Goal: Task Accomplishment & Management: Use online tool/utility

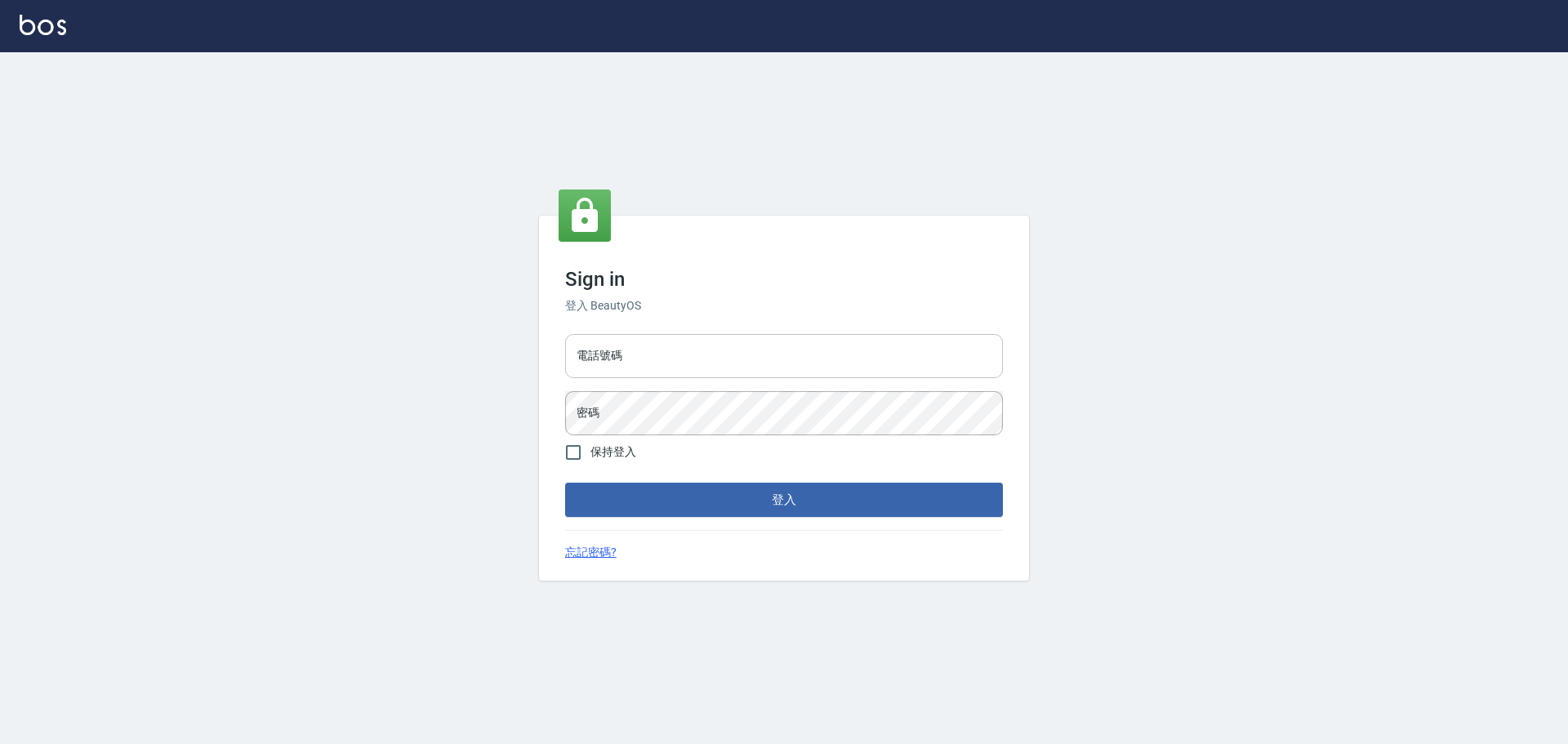
click at [655, 354] on input "電話號碼" at bounding box center [784, 356] width 438 height 44
type input "0989189977"
click at [565, 483] on button "登入" at bounding box center [784, 500] width 438 height 35
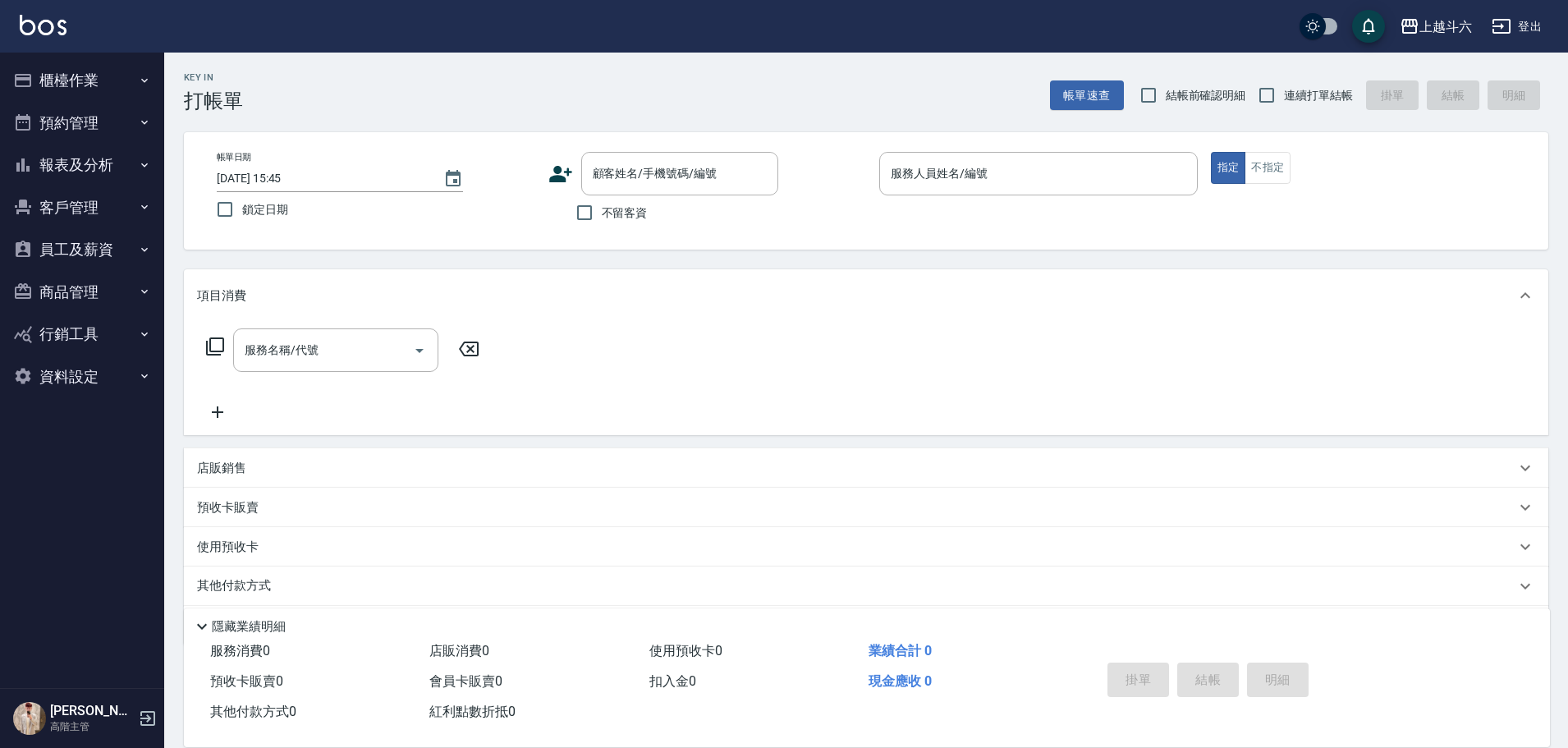
click at [606, 225] on label "不留客資" at bounding box center [608, 212] width 81 height 35
click at [602, 225] on input "不留客資" at bounding box center [585, 212] width 35 height 35
checkbox input "true"
click at [1299, 92] on span "連續打單結帳" at bounding box center [1318, 95] width 69 height 17
click at [1284, 92] on input "連續打單結帳" at bounding box center [1267, 95] width 35 height 35
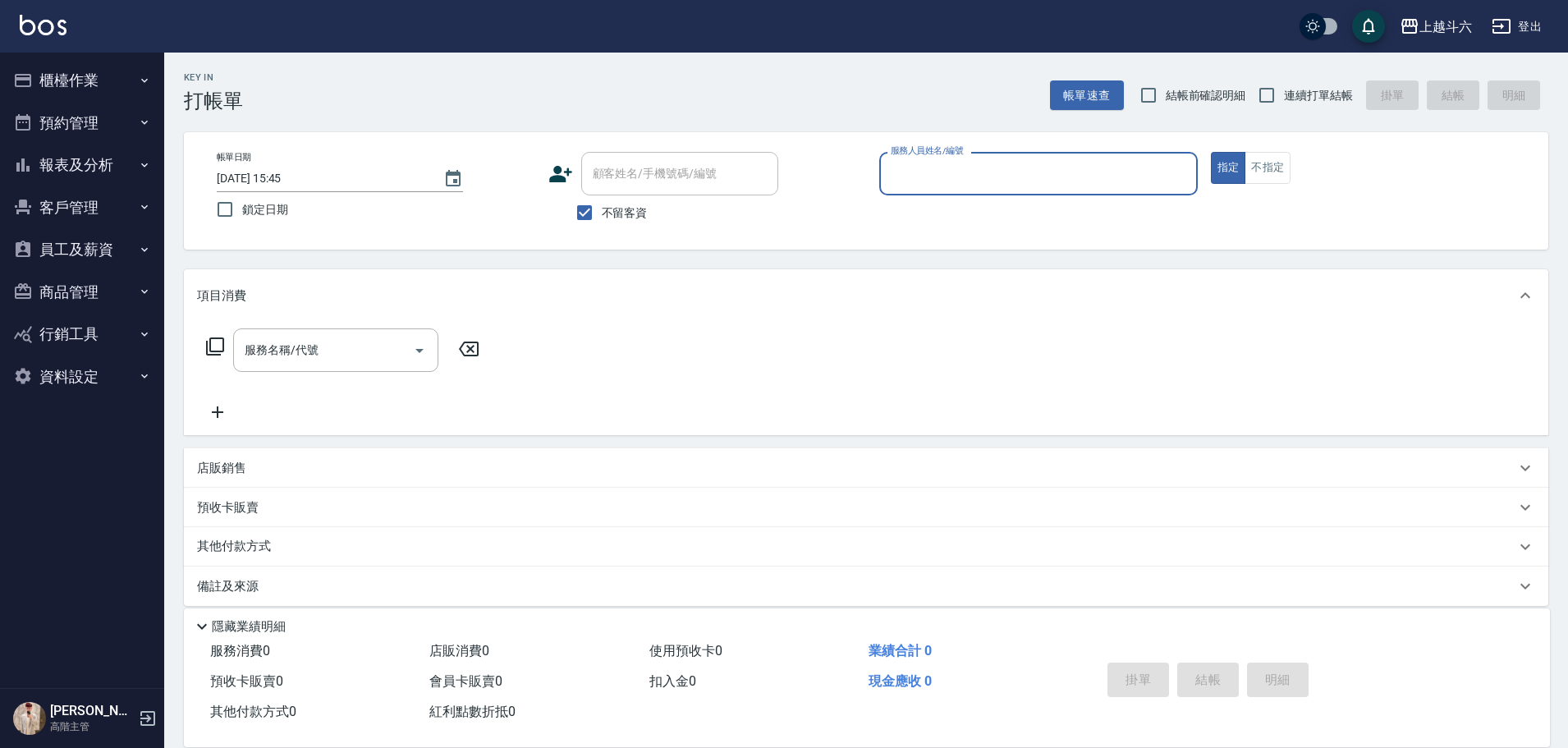
checkbox input "true"
click at [1084, 188] on input "服務人員姓名/編號" at bounding box center [1039, 173] width 304 height 28
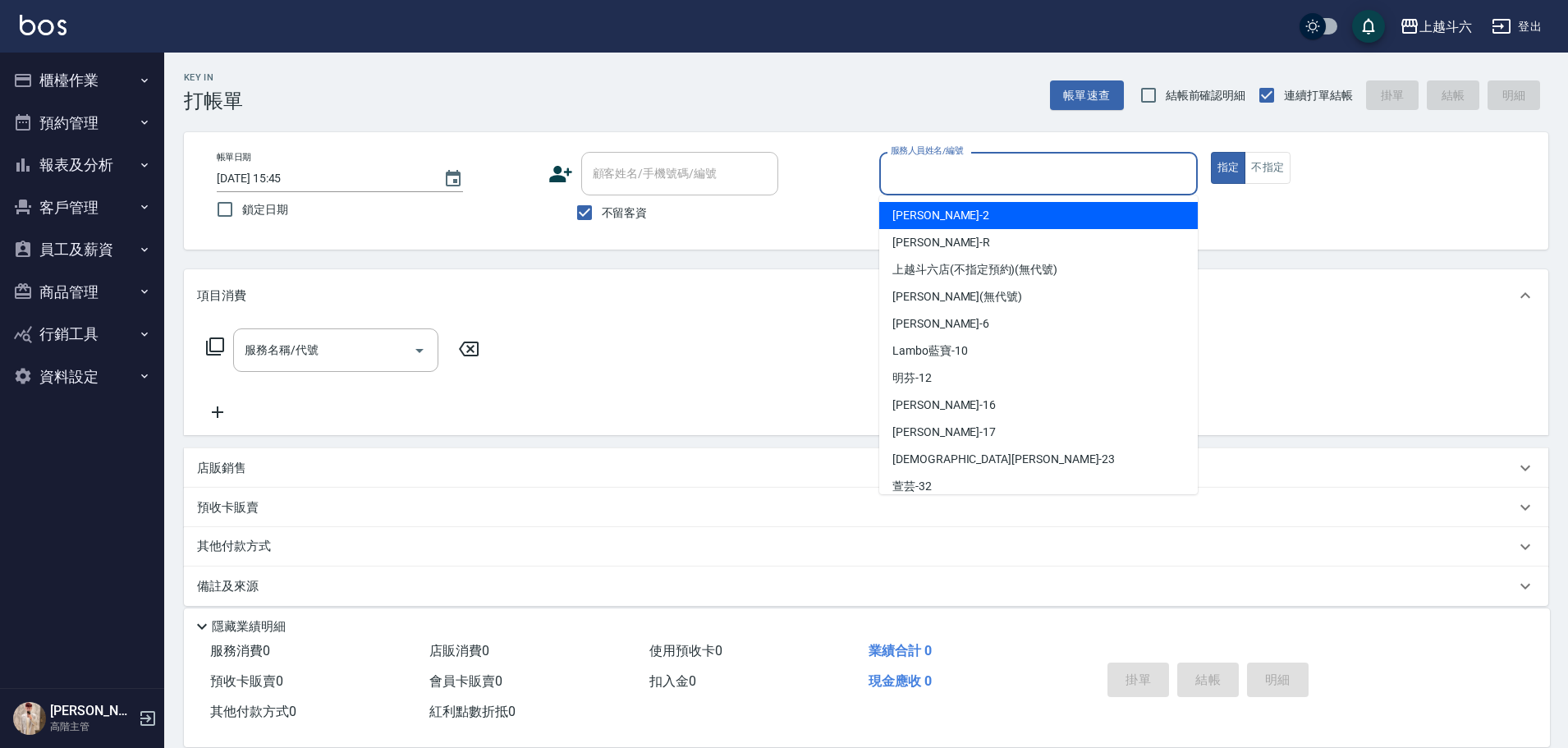
click at [1084, 188] on input "服務人員姓名/編號" at bounding box center [1039, 173] width 304 height 28
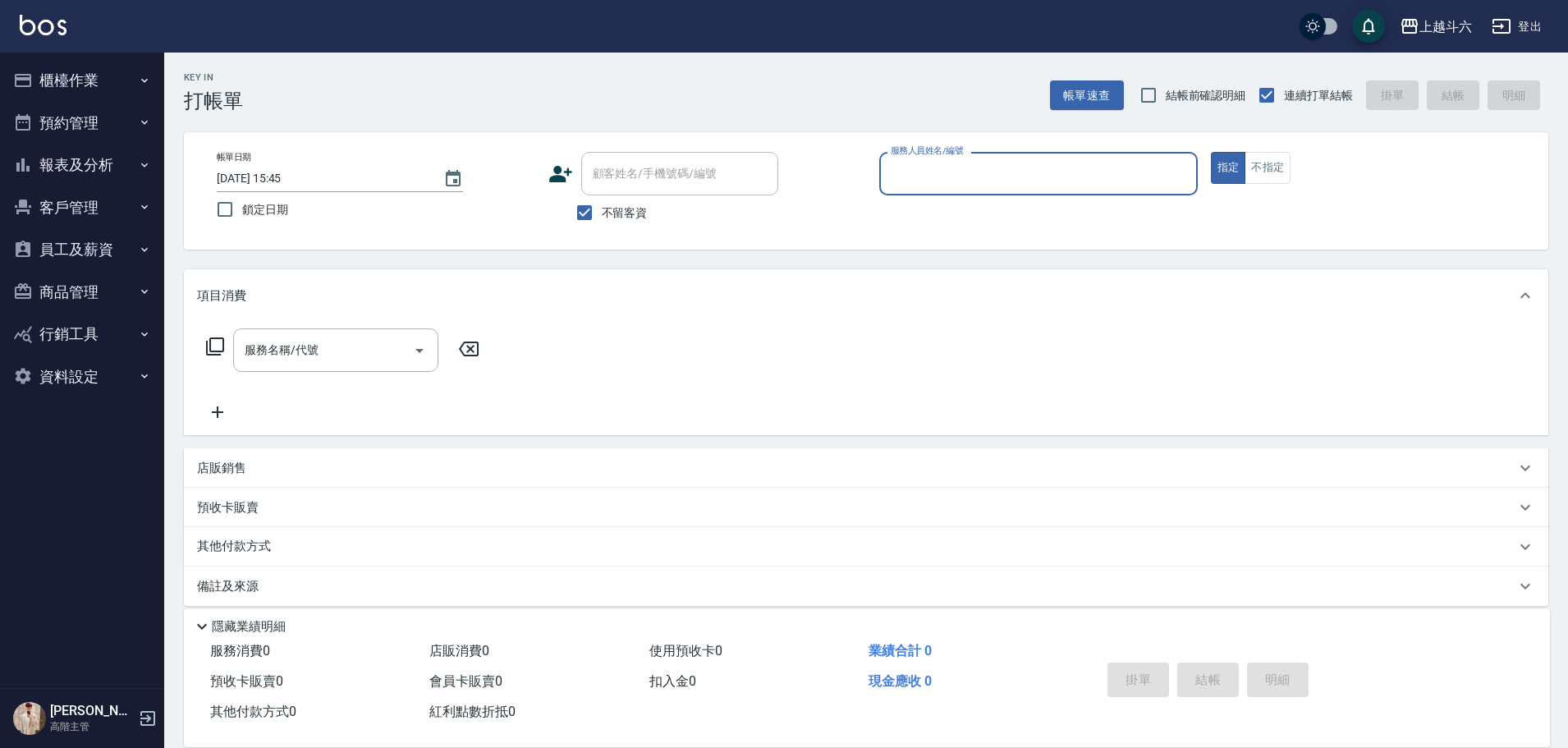
click at [1084, 188] on input "服務人員姓名/編號" at bounding box center [1039, 173] width 304 height 28
type input "[PERSON_NAME]-6"
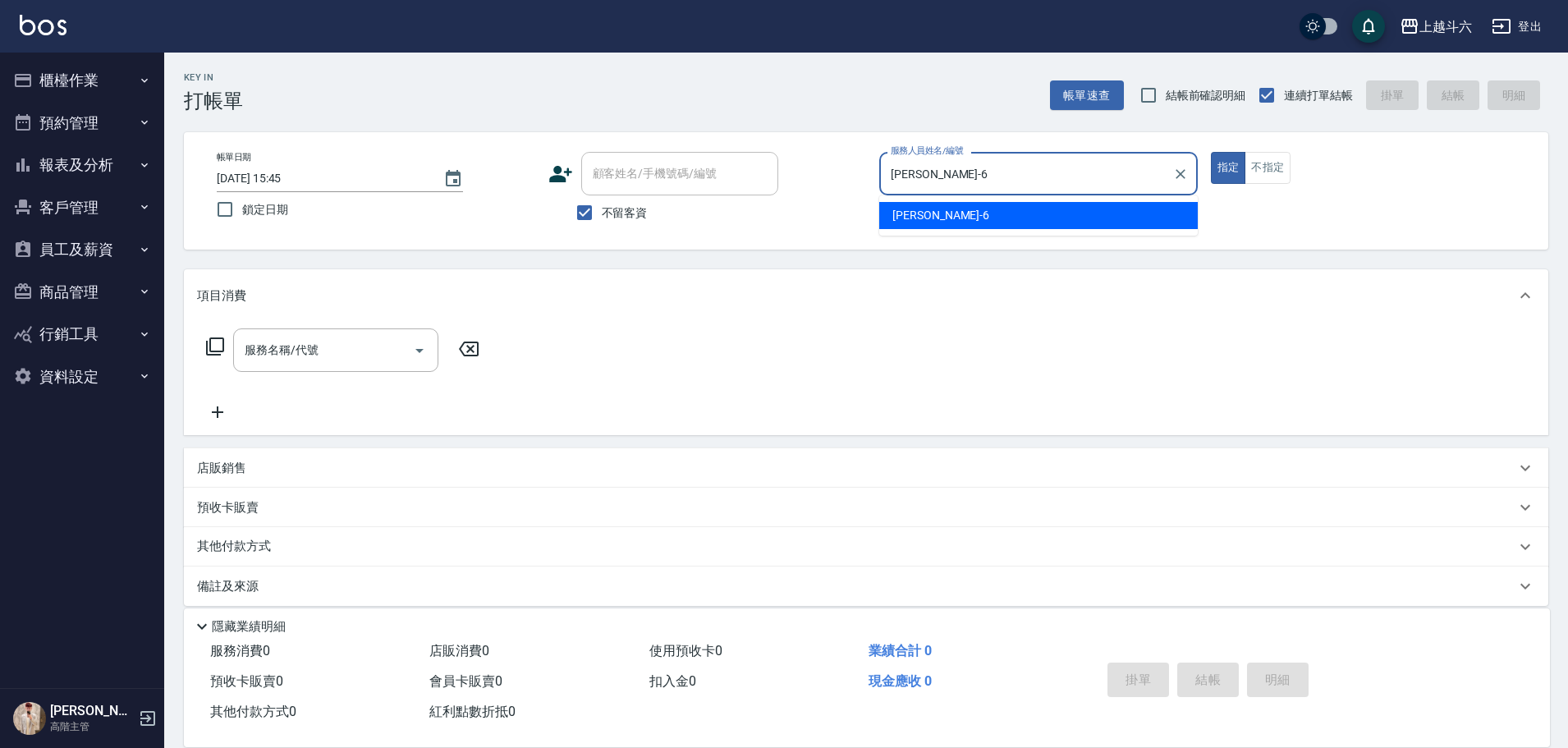
type button "true"
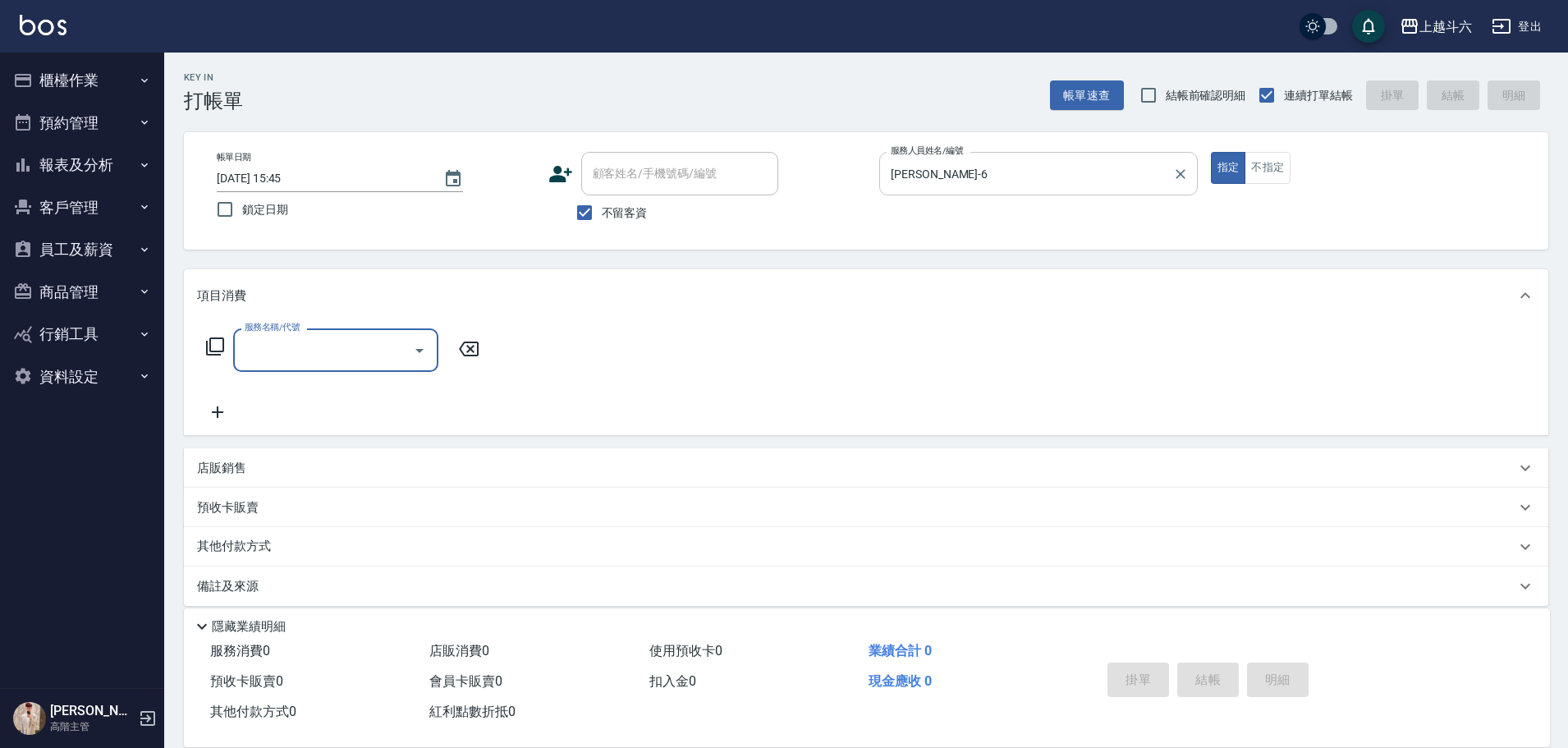
type input "ㄍ"
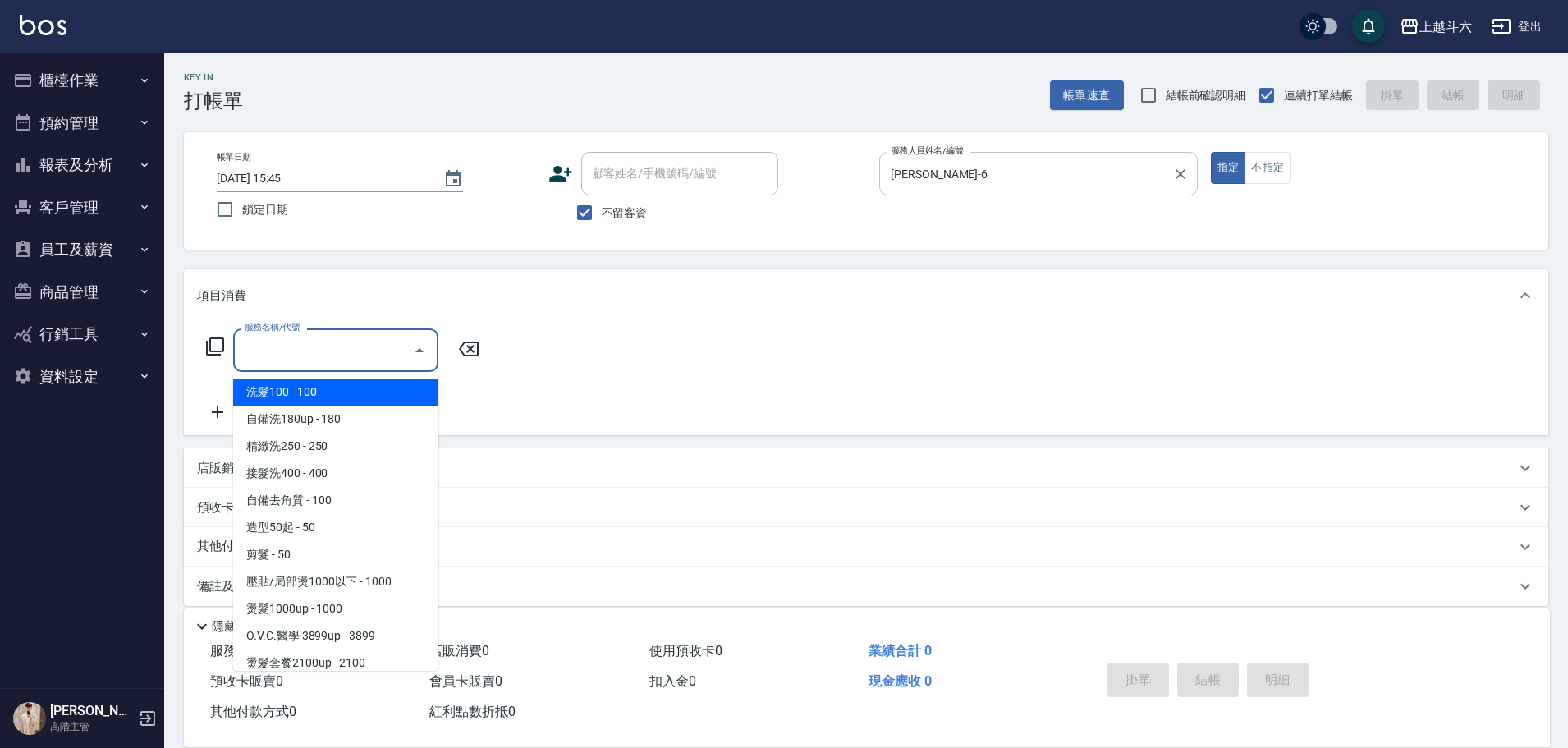
type input "ㄍ"
type input "C"
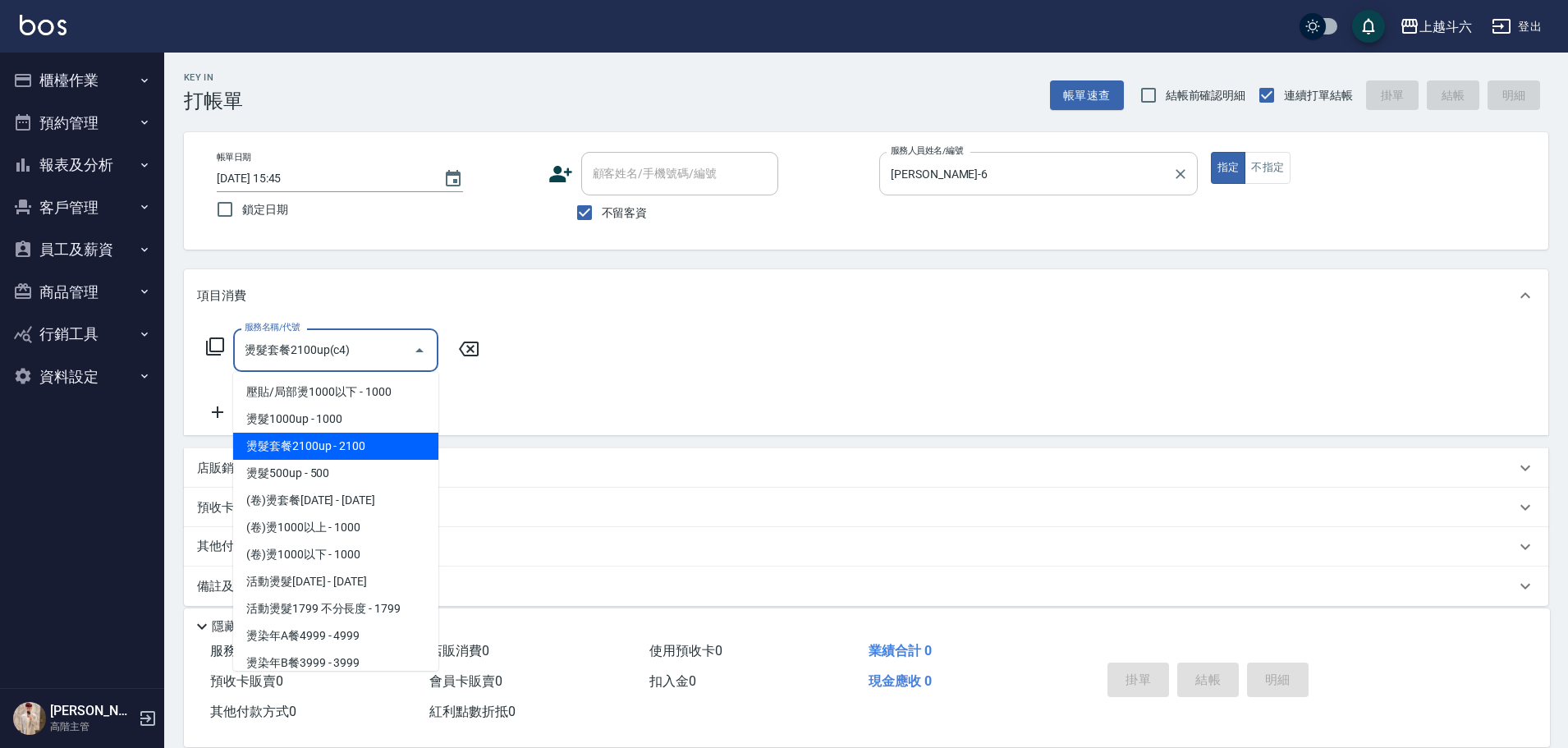
type input "燙髮套餐2100up(c4)"
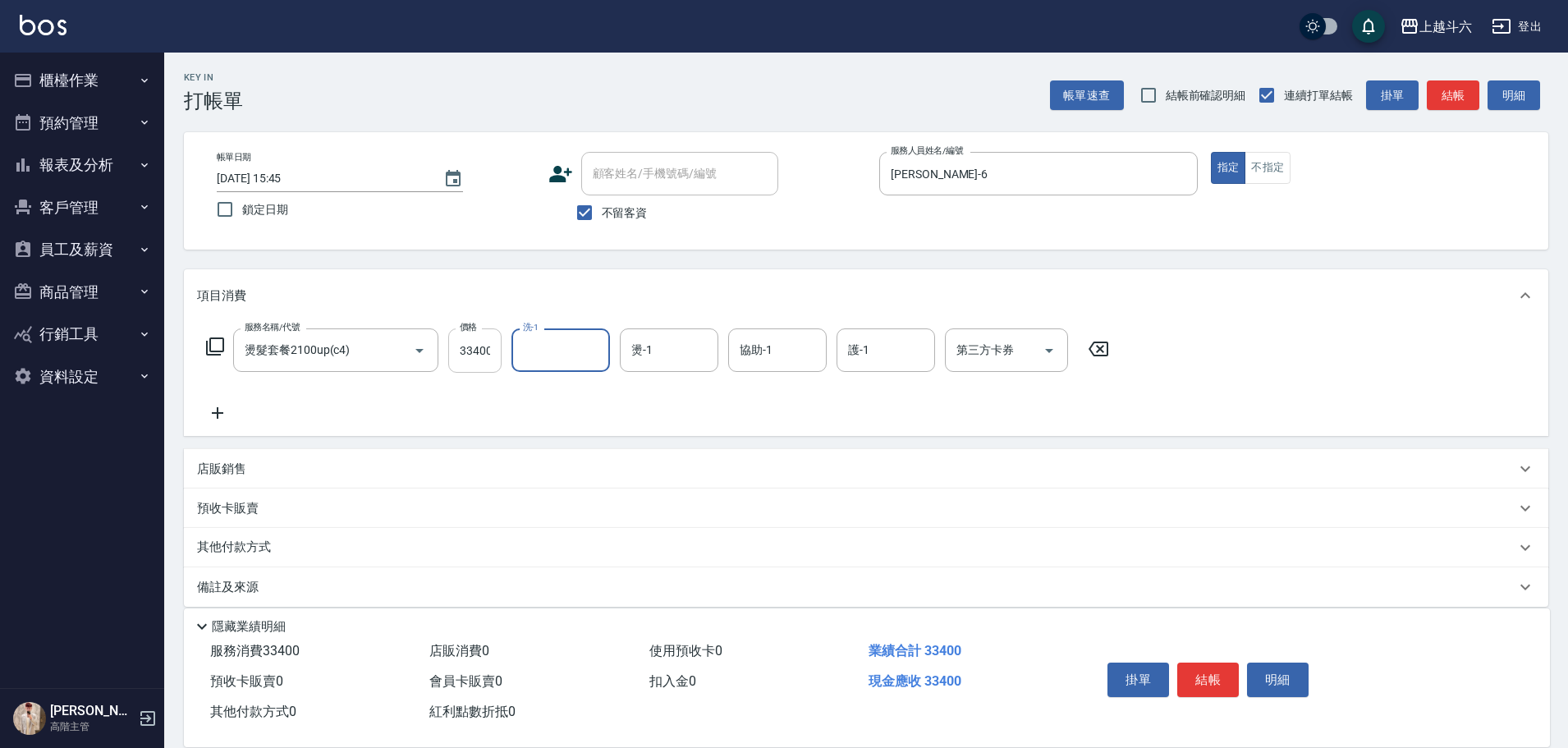
click at [471, 342] on input "33400" at bounding box center [475, 351] width 53 height 44
type input "3400"
type input "[PERSON_NAME]-23"
type input "[PERSON_NAME]-6"
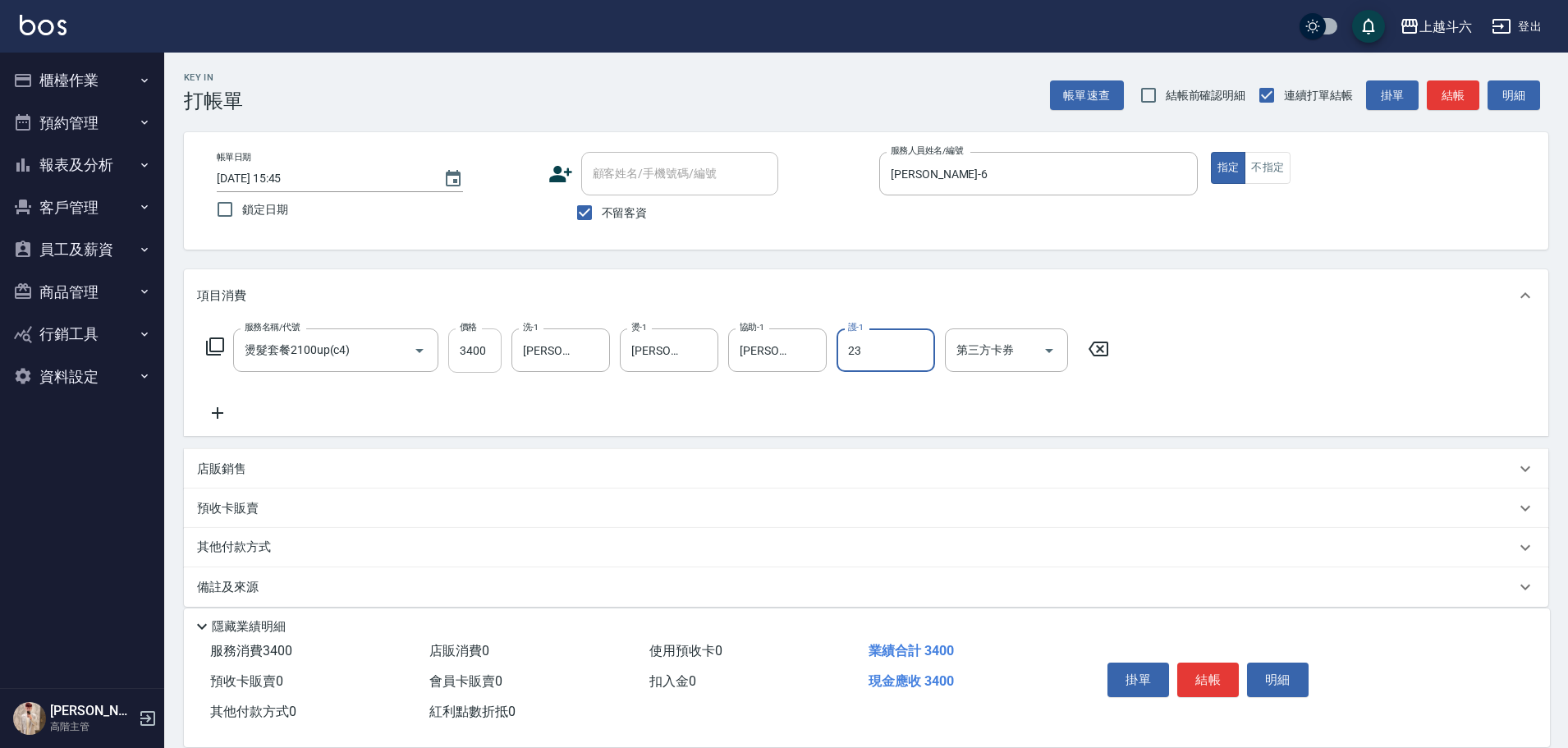
type input "[PERSON_NAME]-23"
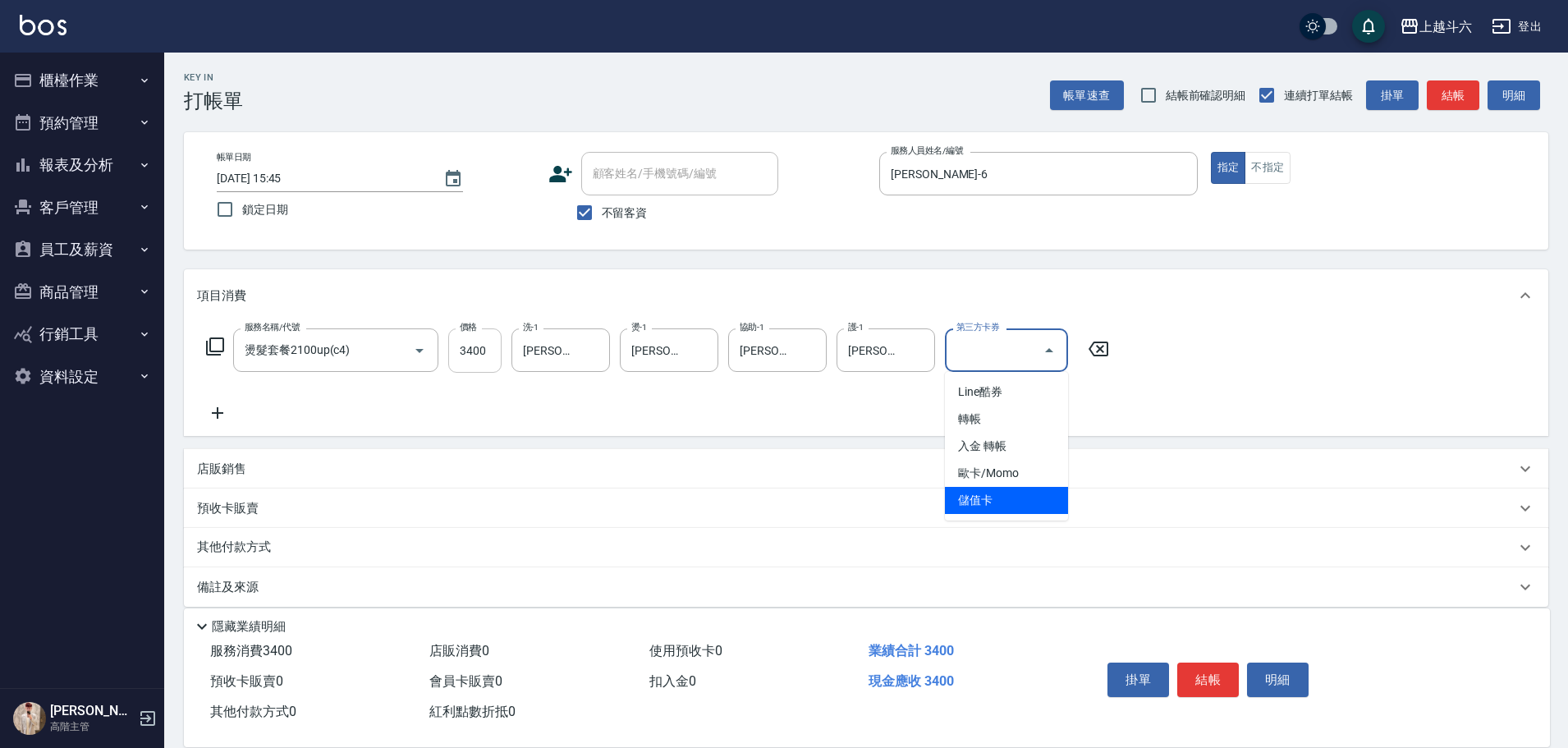
type input "儲值卡"
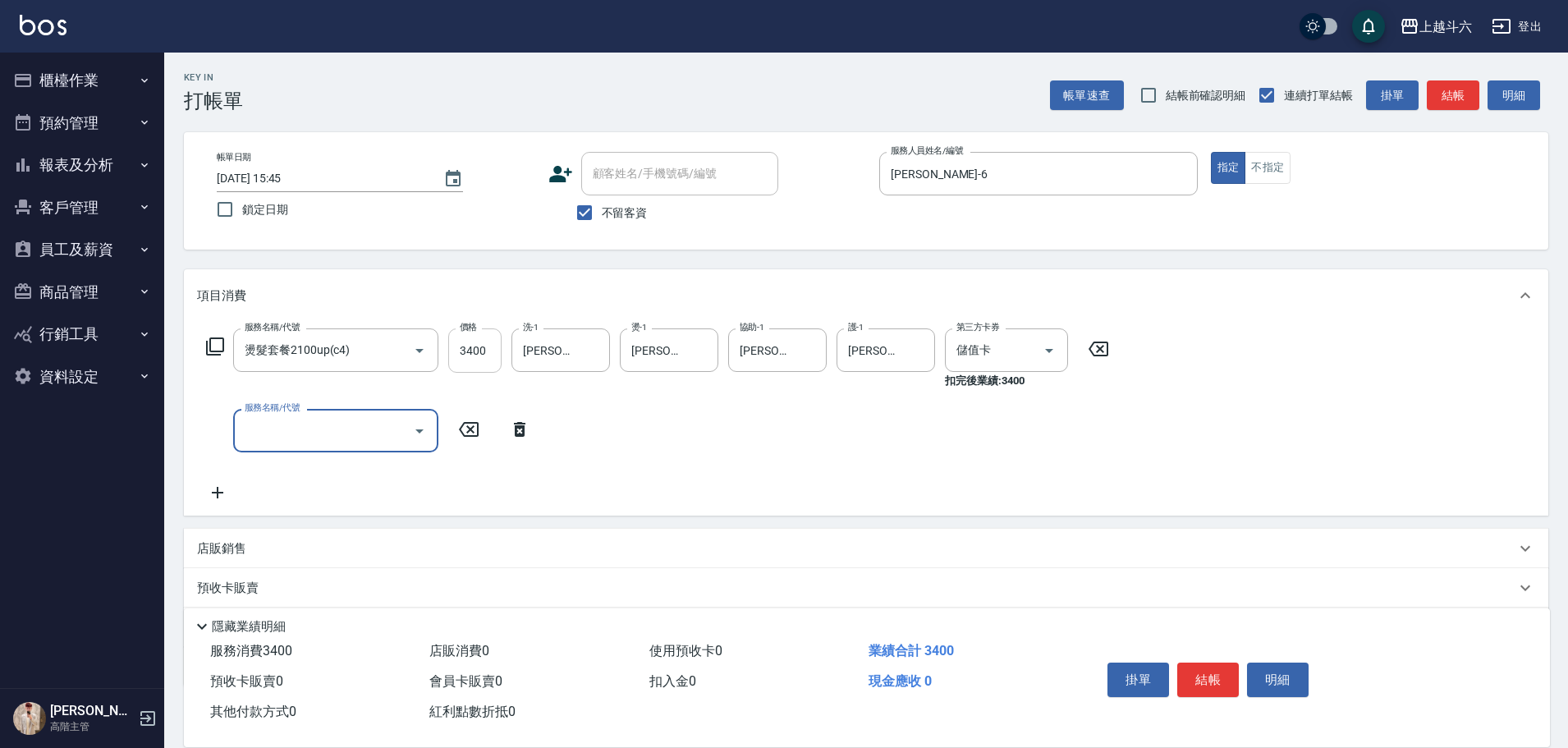
type input "ㄍ"
type input "儲值3000(G1)"
type input "1800"
click at [1193, 667] on button "結帳" at bounding box center [1207, 680] width 61 height 35
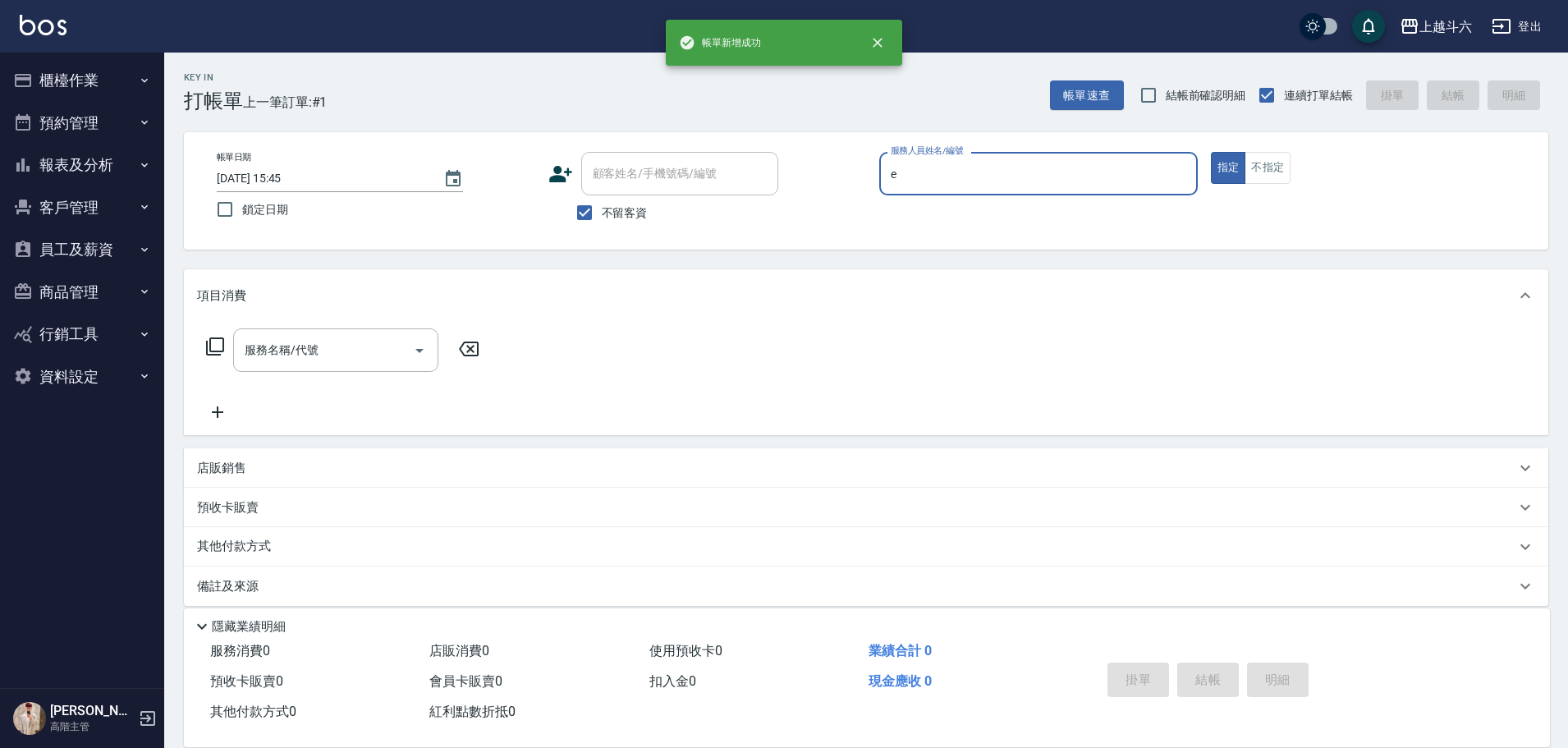
type input "[PERSON_NAME]"
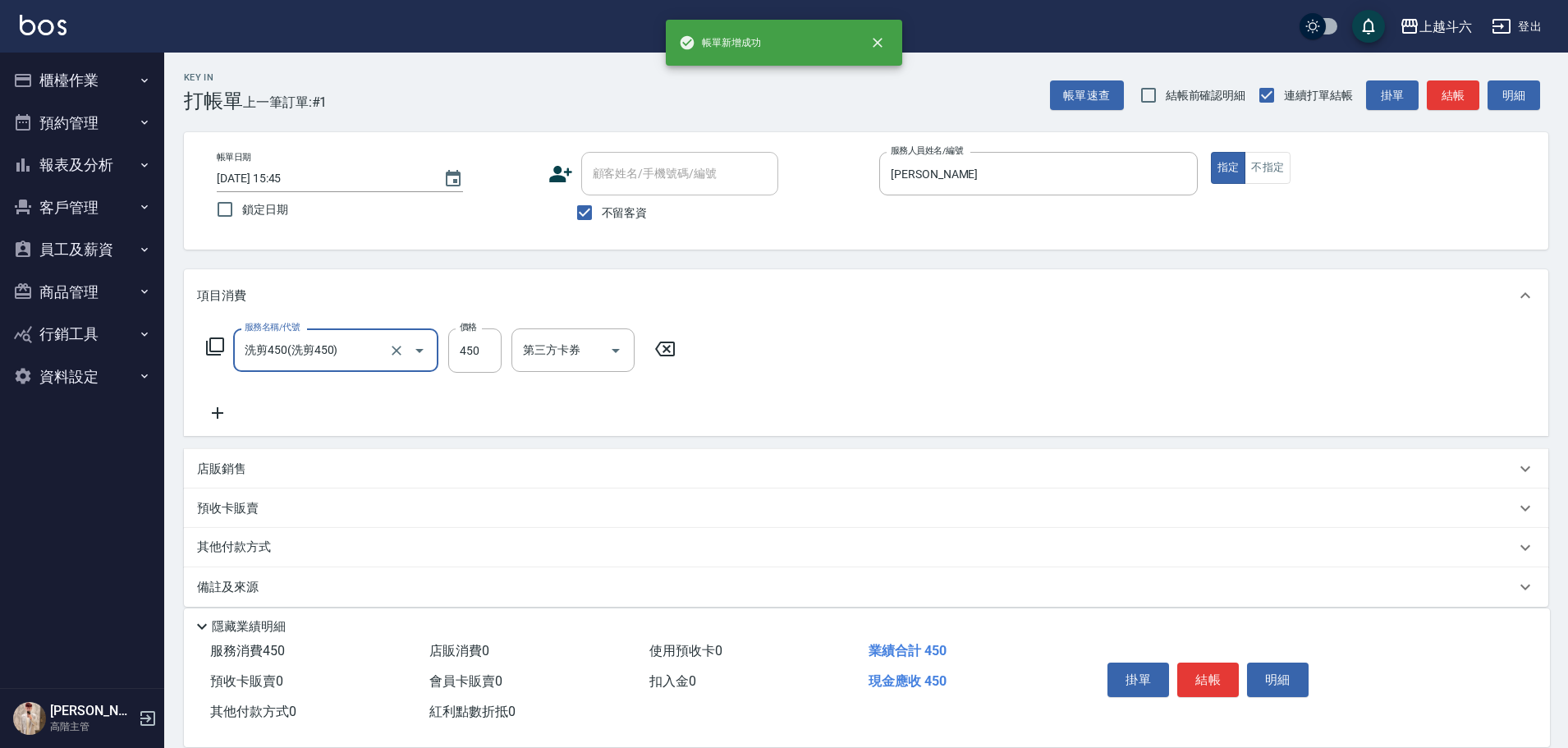
type input "洗剪450"
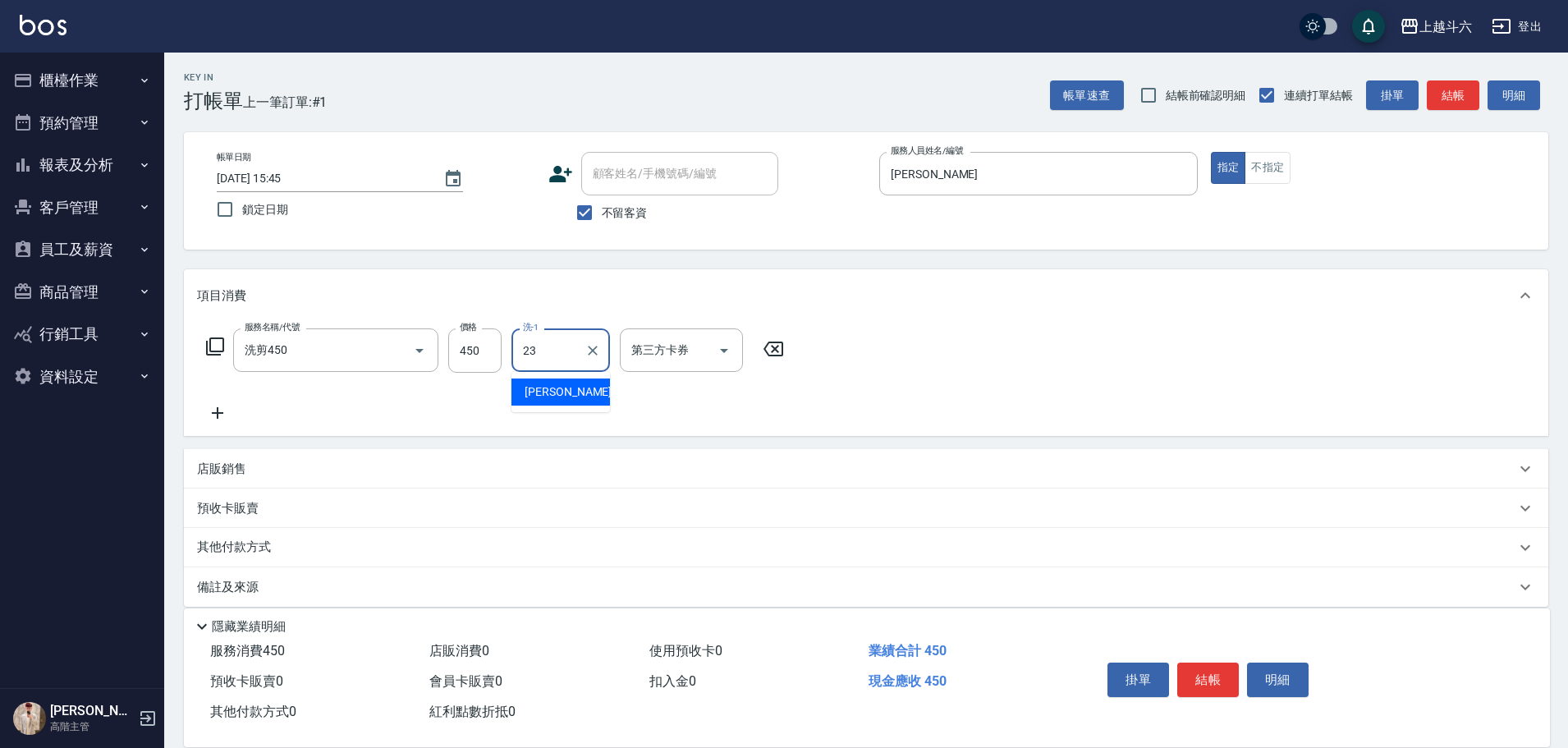
type input "[PERSON_NAME]-23"
click at [1190, 663] on button "結帳" at bounding box center [1207, 680] width 61 height 35
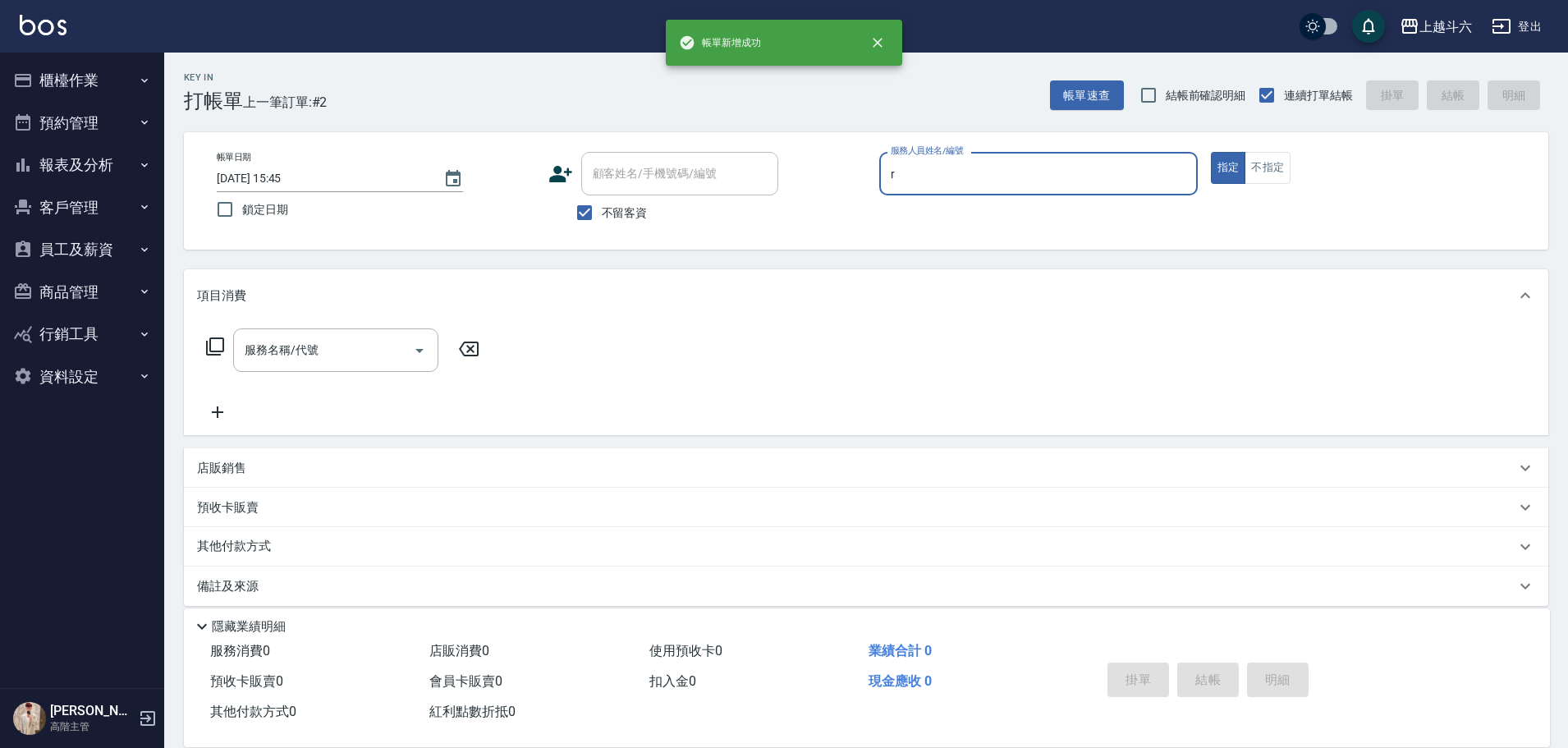
type input "[PERSON_NAME]"
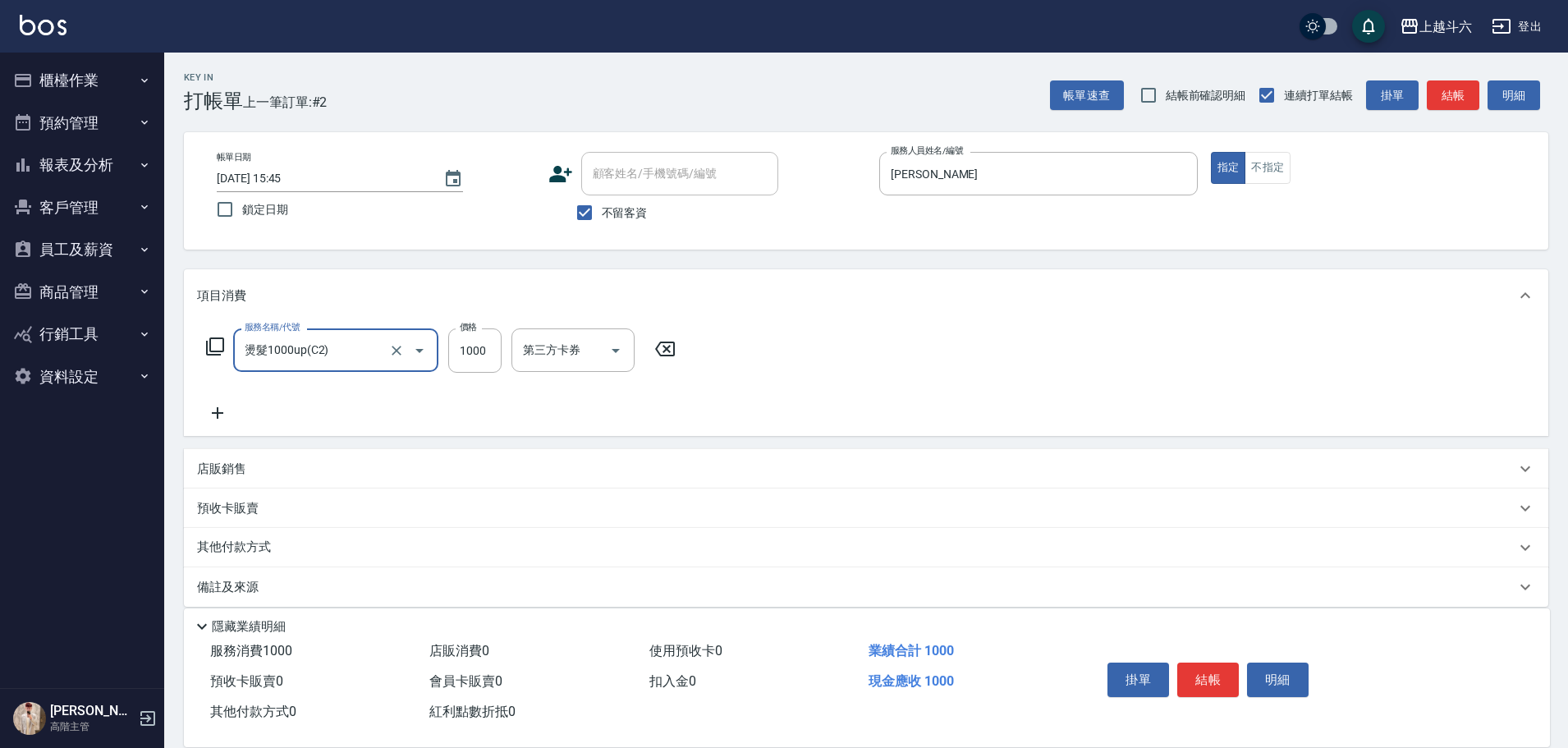
type input "燙髮1000up(C2)"
type input "2300"
type input "[PERSON_NAME]"
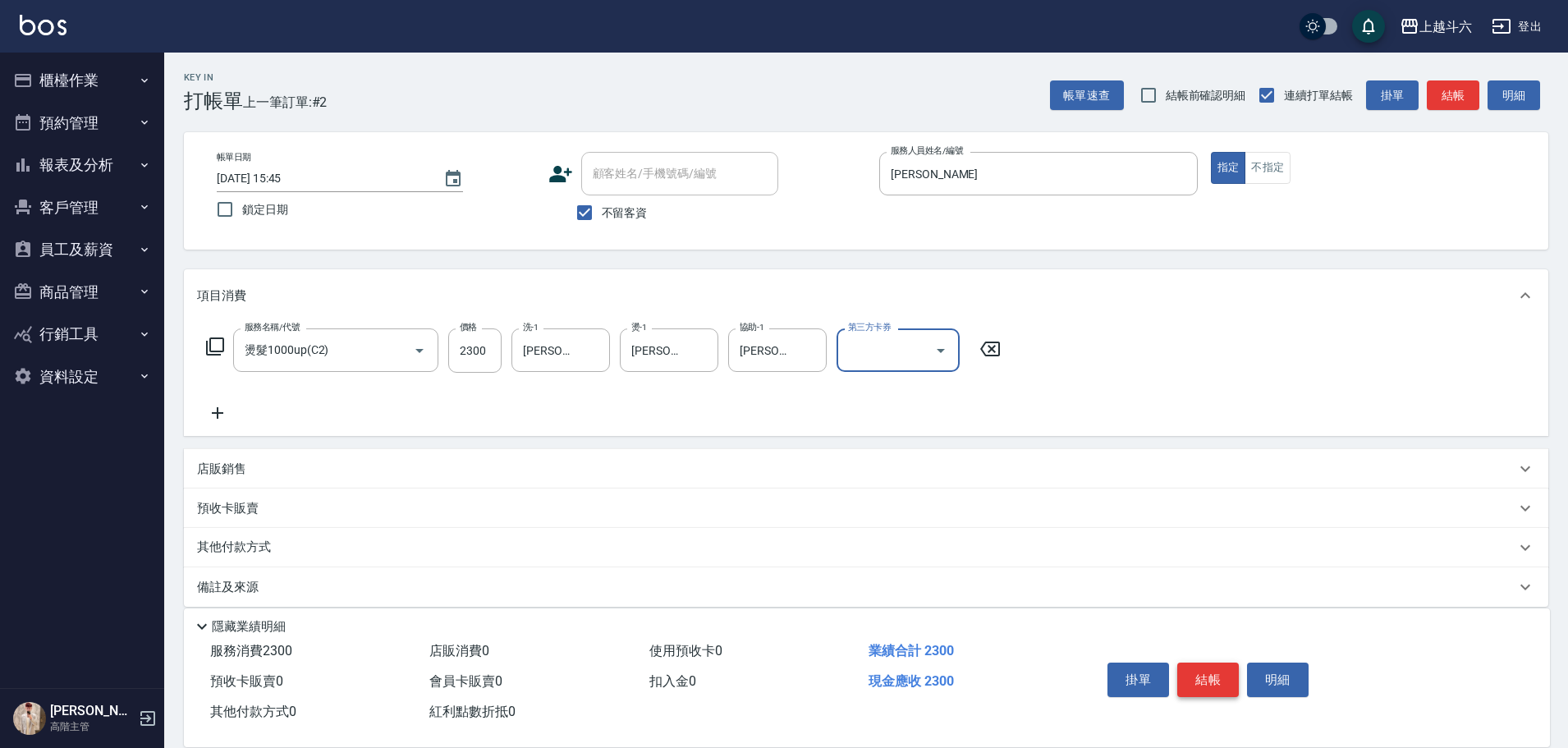
click at [1196, 663] on button "結帳" at bounding box center [1207, 680] width 61 height 35
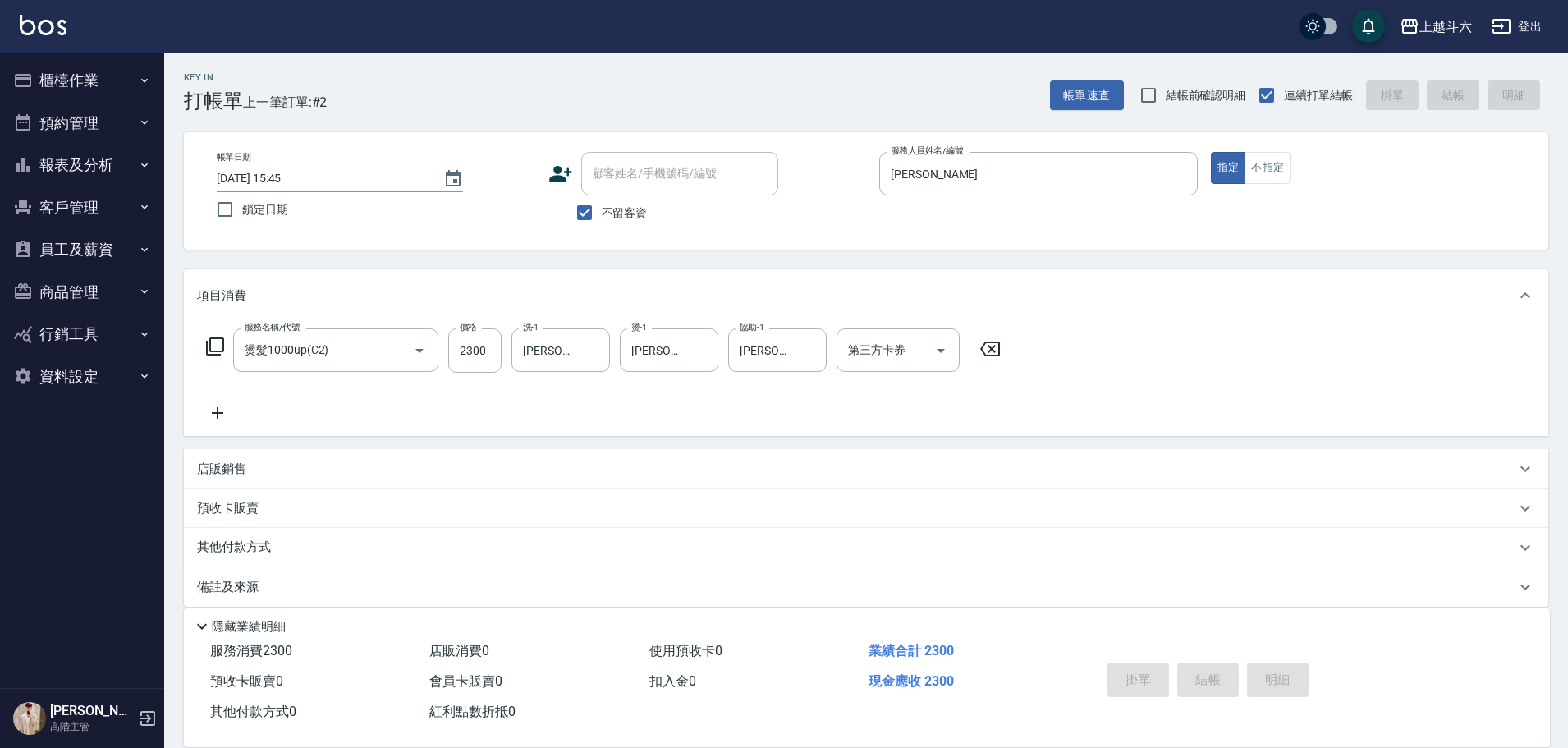
type input "[DATE] 15:46"
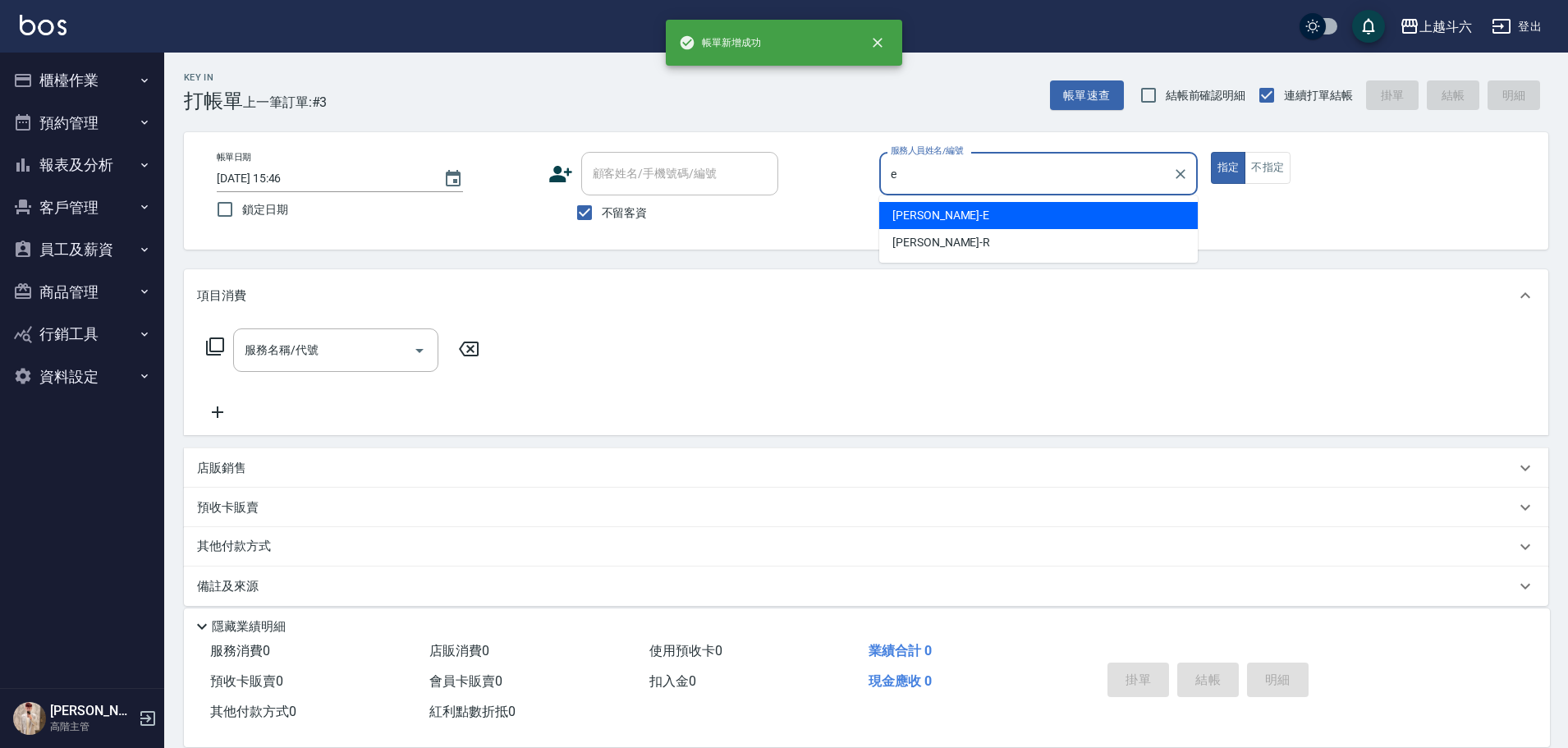
type input "[PERSON_NAME]"
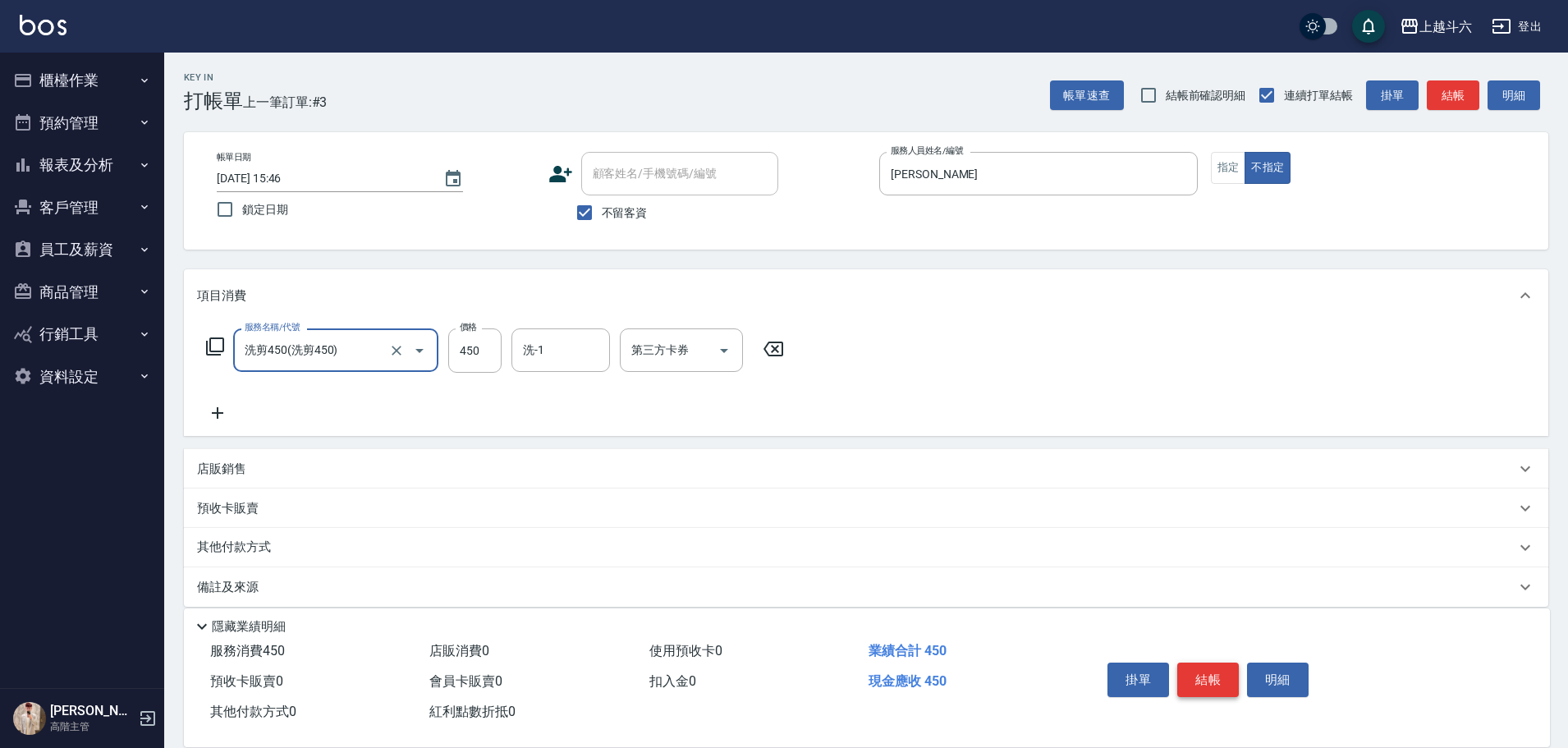
type input "洗剪450"
type input "[PERSON_NAME]-23"
click at [1196, 663] on button "結帳" at bounding box center [1207, 680] width 61 height 35
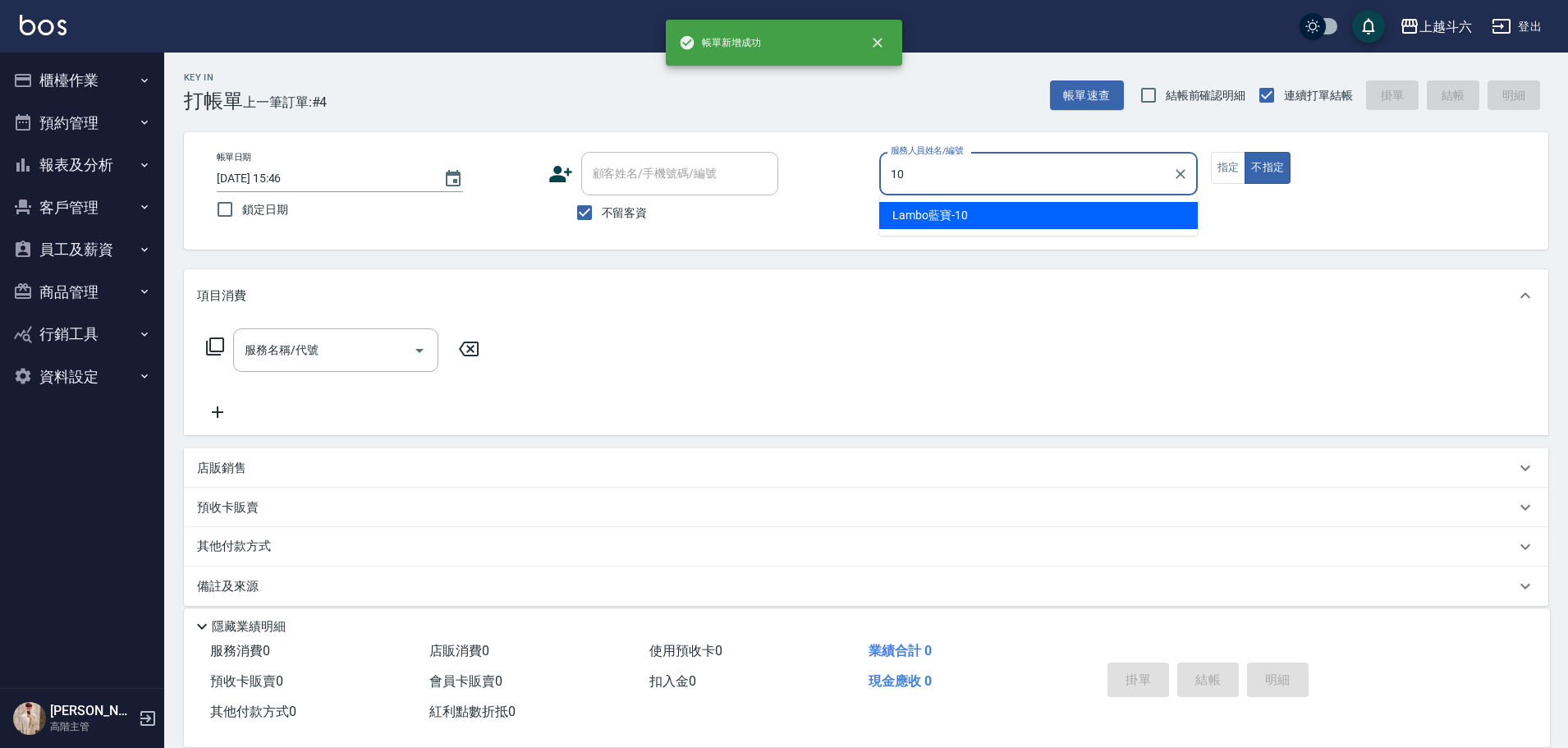
type input "Lambo藍寶-10"
type button "false"
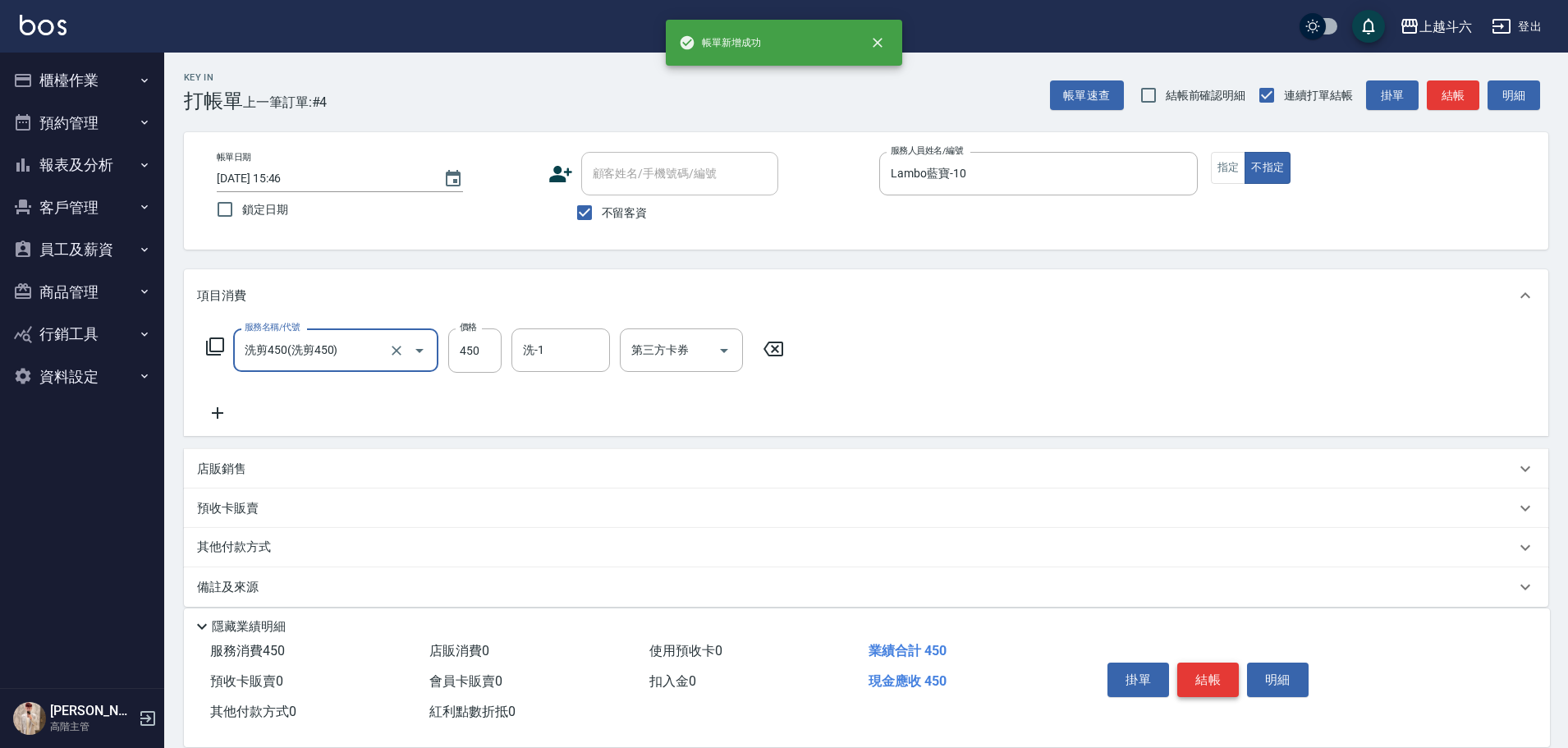
type input "洗剪450"
type input "[PERSON_NAME]-23"
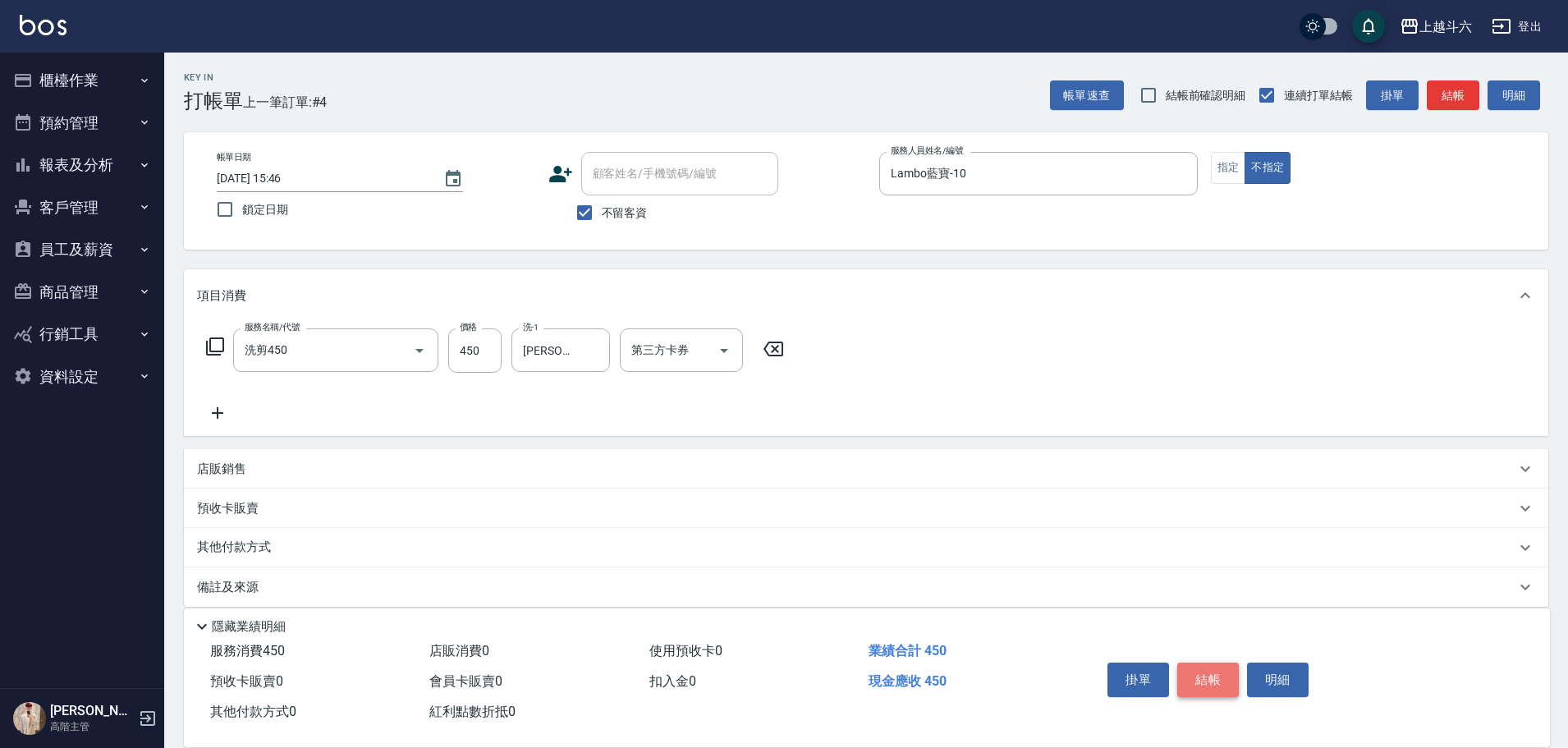
click at [1196, 663] on button "結帳" at bounding box center [1207, 680] width 61 height 35
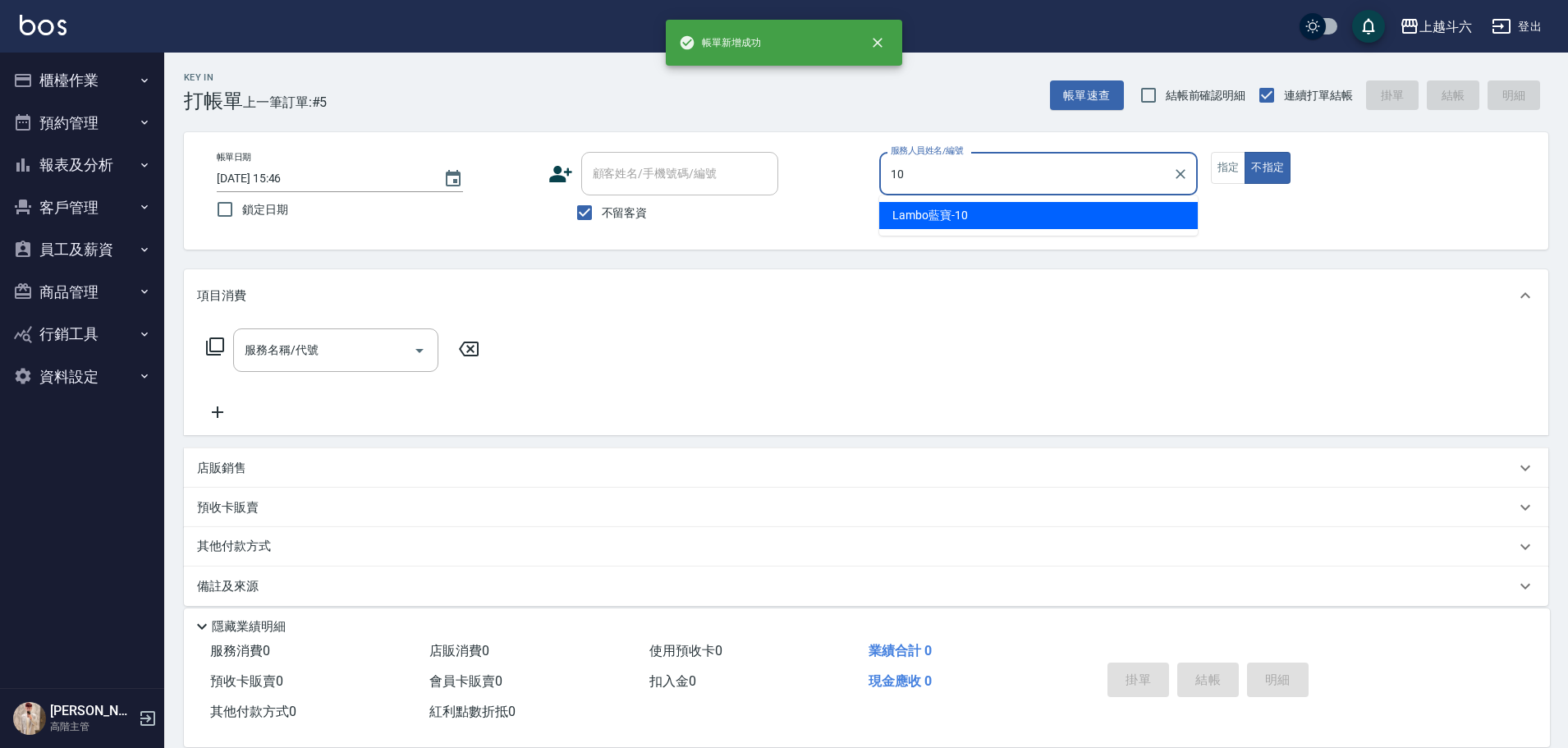
type input "Lambo藍寶-10"
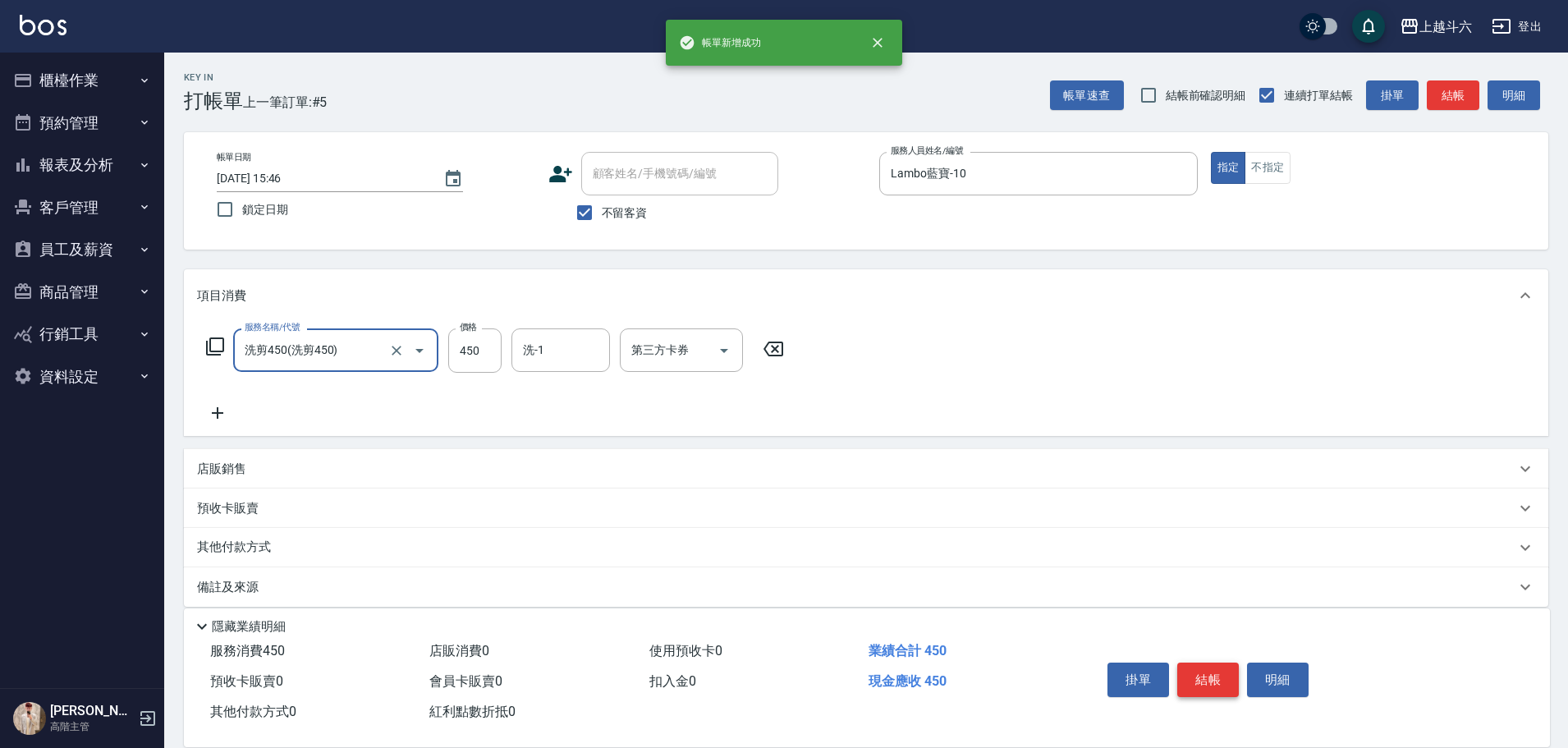
type input "洗剪450"
type input "520"
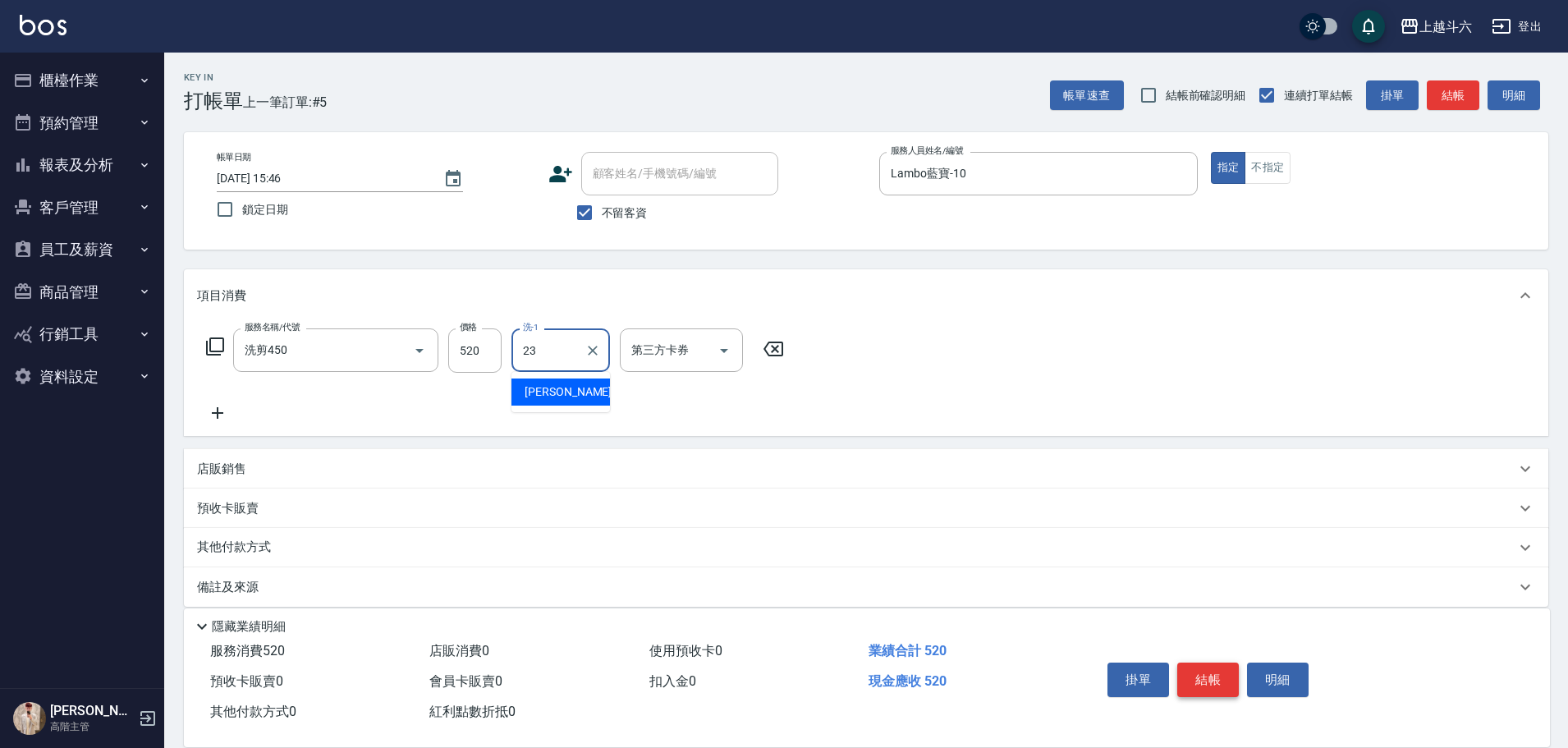
type input "[PERSON_NAME]-23"
click at [1196, 663] on button "結帳" at bounding box center [1207, 680] width 61 height 35
